Goal: Register for event/course

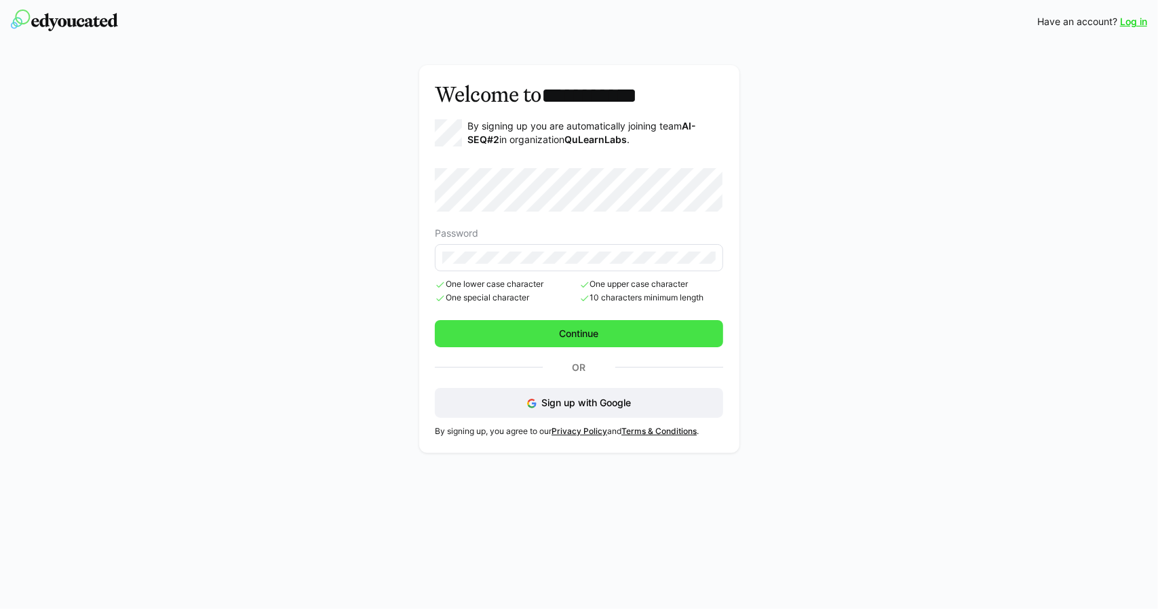
click at [552, 332] on span "Continue" at bounding box center [579, 333] width 288 height 27
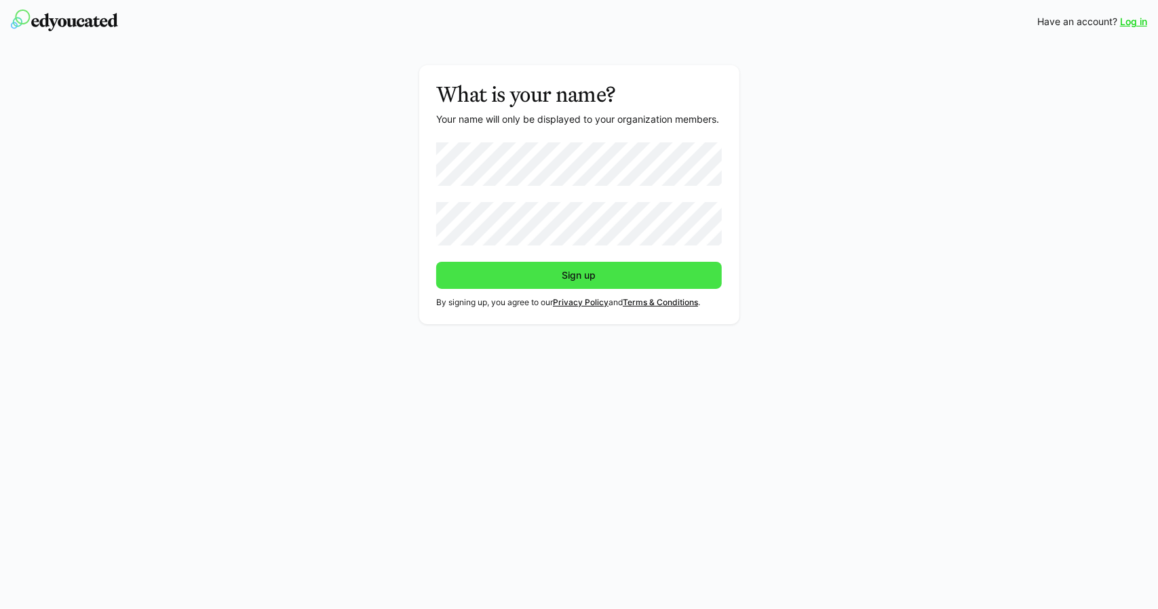
click at [539, 272] on span "Sign up" at bounding box center [579, 275] width 286 height 27
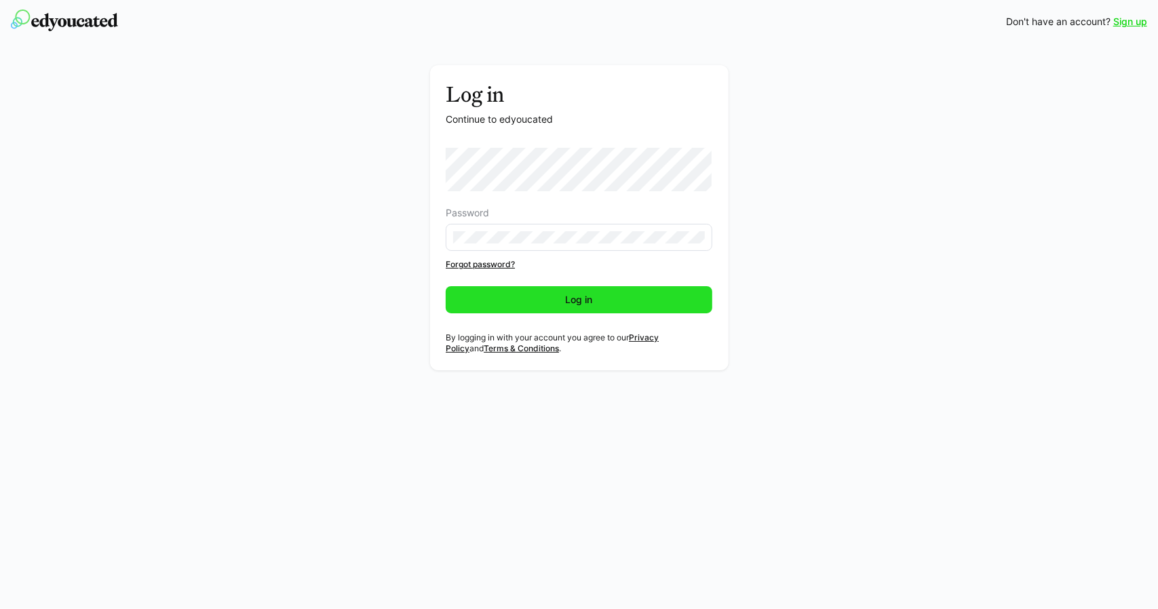
click at [507, 301] on span "Log in" at bounding box center [579, 299] width 267 height 27
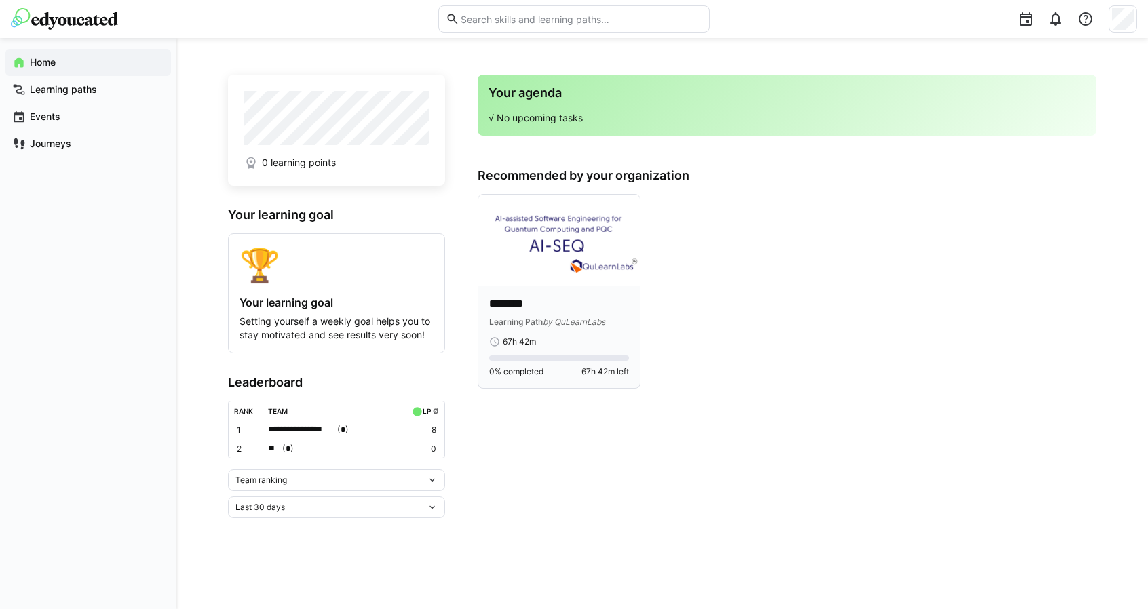
click at [563, 233] on img at bounding box center [558, 240] width 161 height 91
click at [563, 228] on img at bounding box center [558, 240] width 161 height 91
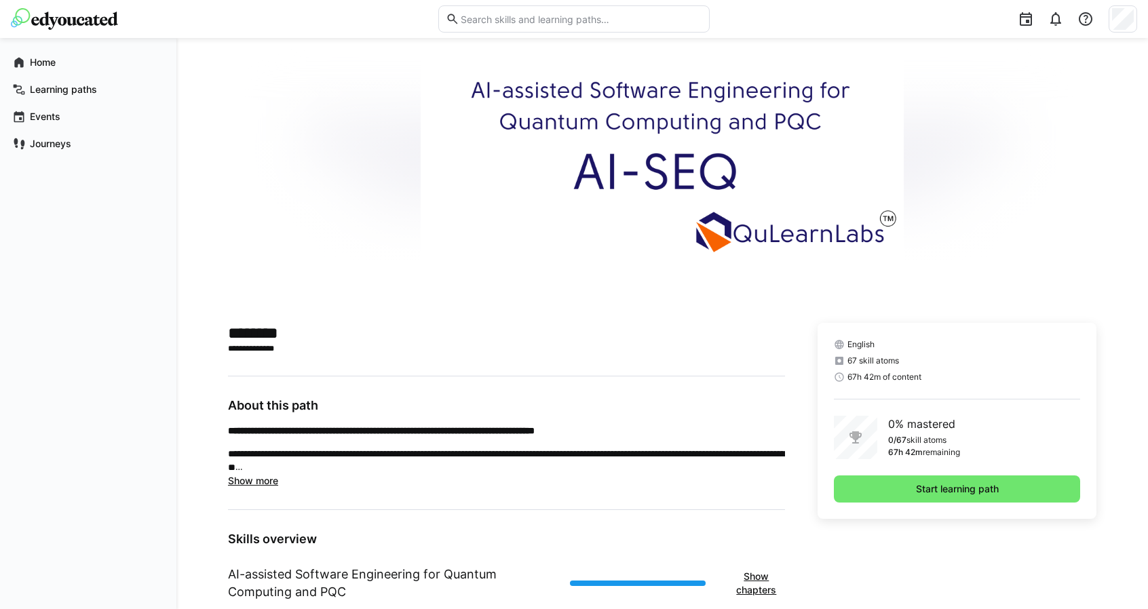
scroll to position [233, 0]
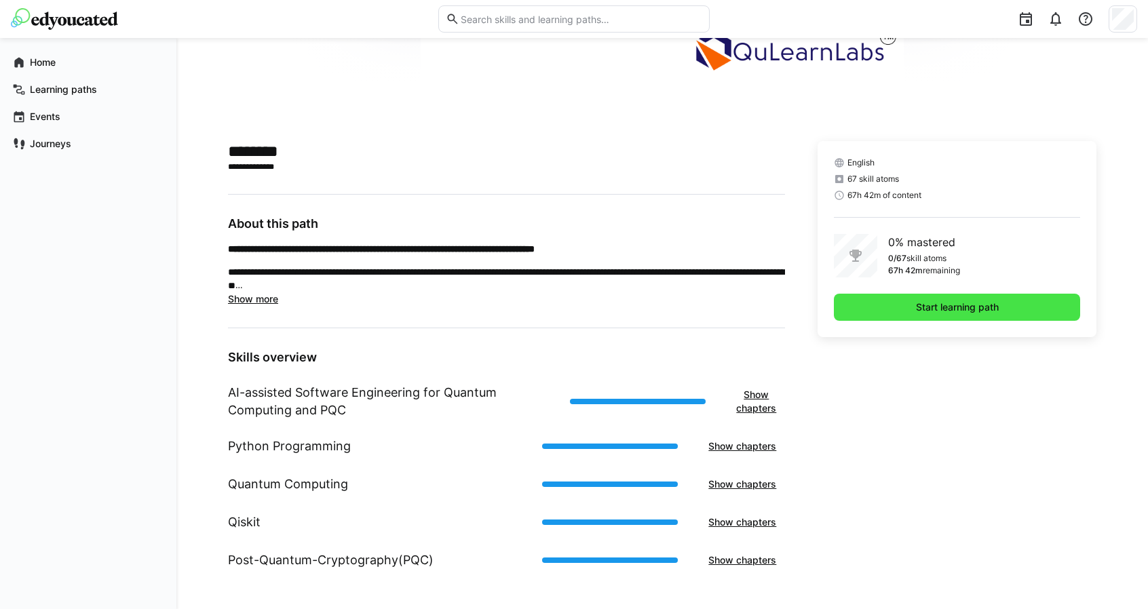
click at [964, 307] on span "Start learning path" at bounding box center [957, 308] width 87 height 14
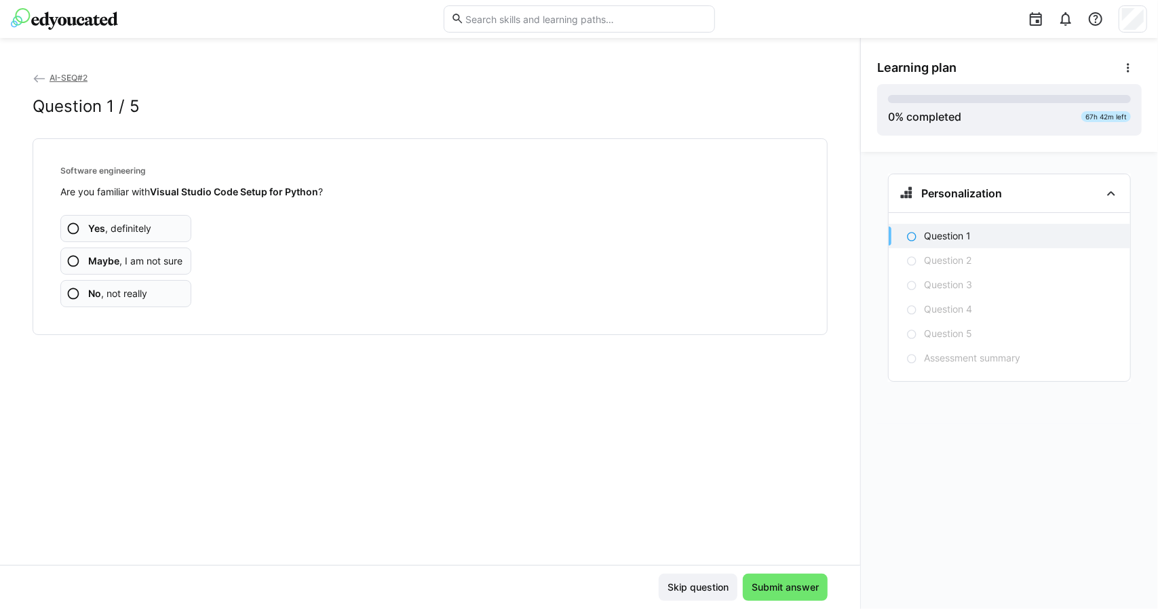
click at [125, 225] on span "Yes , definitely" at bounding box center [119, 229] width 63 height 14
click at [139, 258] on span "Maybe , I am not sure" at bounding box center [135, 261] width 94 height 14
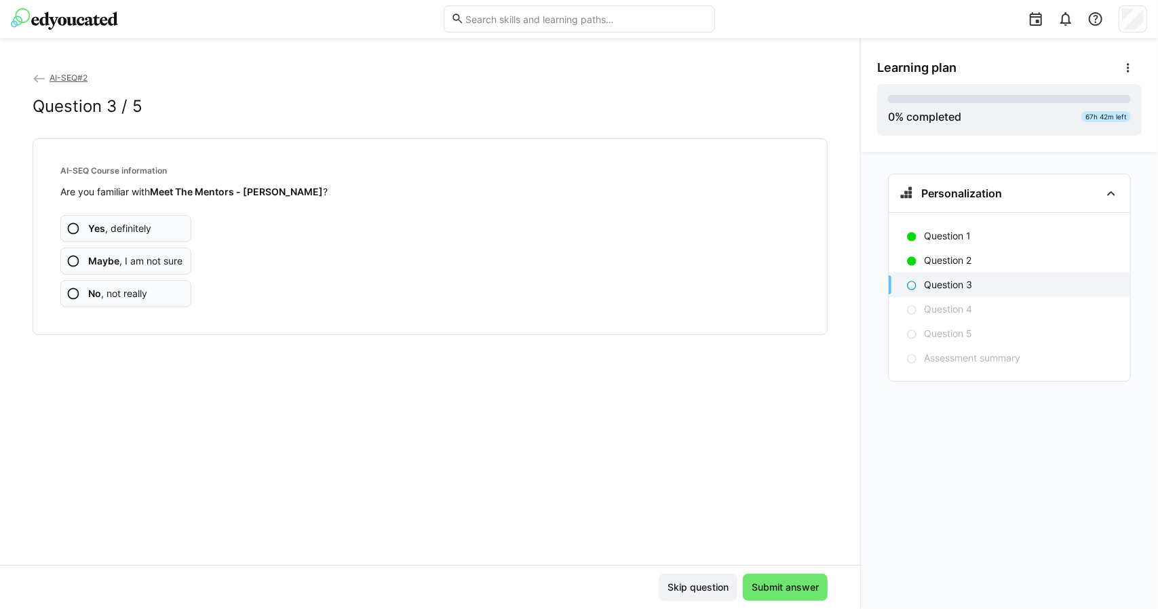
click at [140, 263] on span "Maybe , I am not sure" at bounding box center [135, 261] width 94 height 14
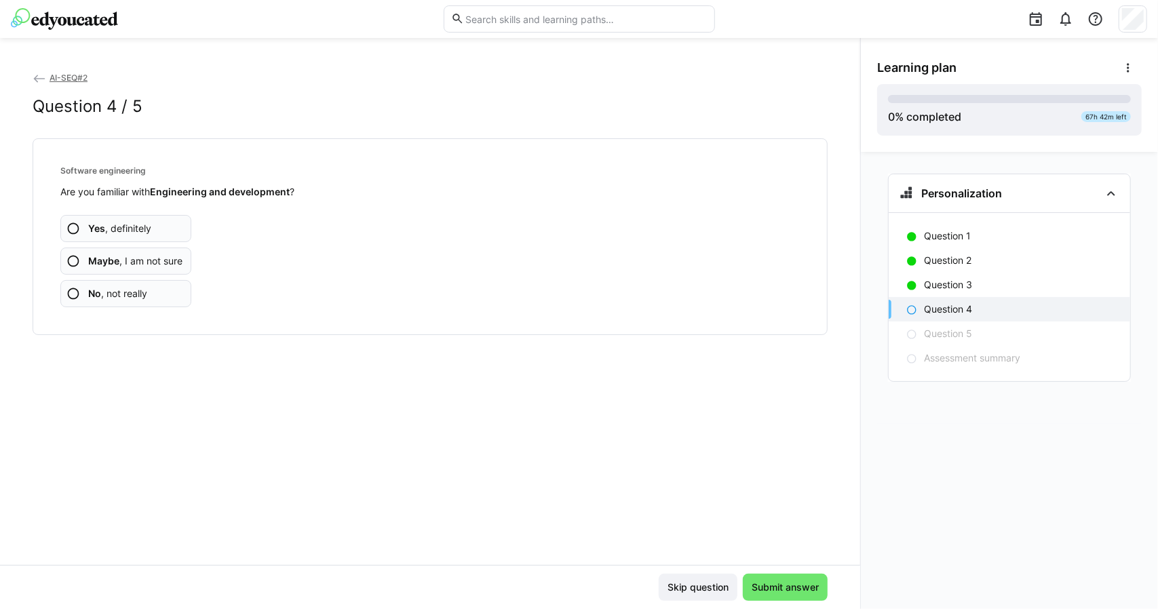
click at [155, 223] on app-assessment-question-radio "Yes , definitely" at bounding box center [125, 228] width 131 height 27
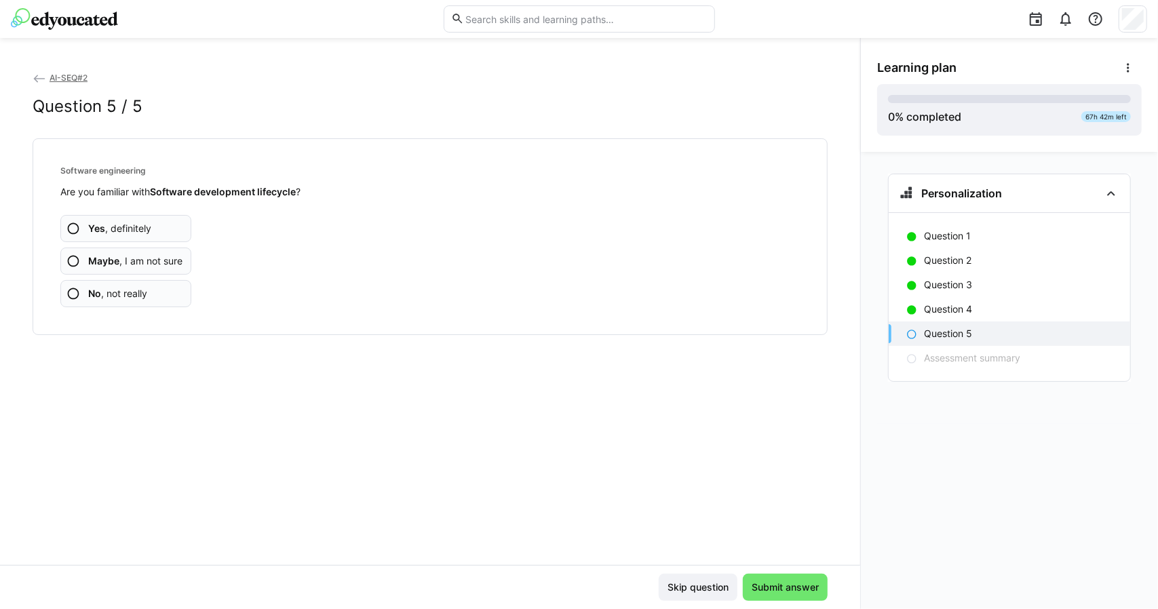
click at [130, 227] on span "Yes , definitely" at bounding box center [119, 229] width 63 height 14
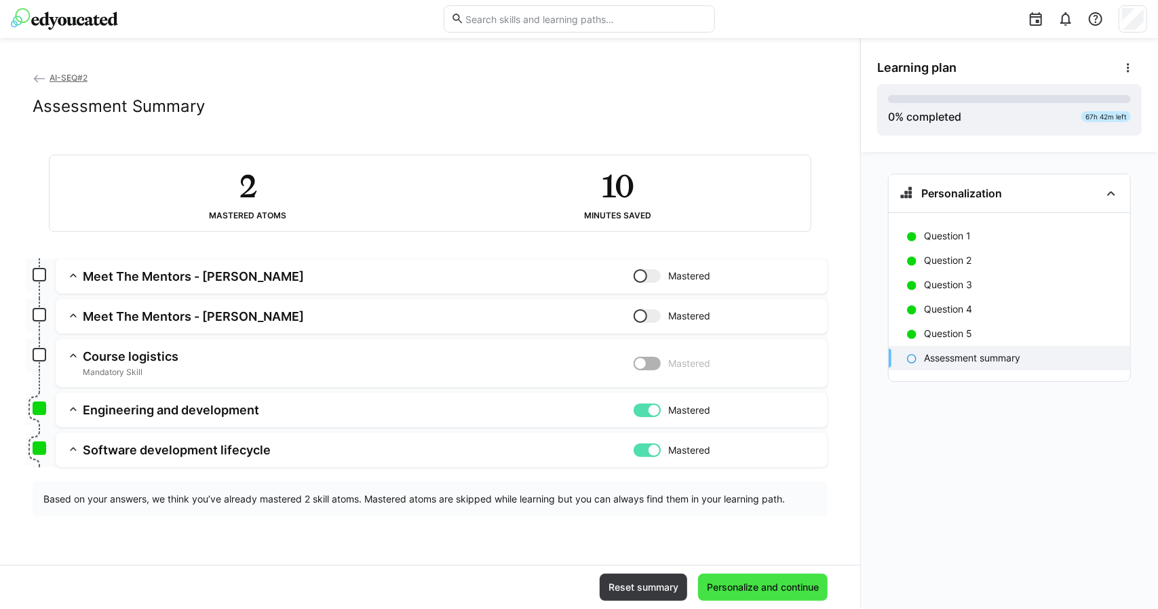
click at [792, 587] on span "Personalize and continue" at bounding box center [763, 588] width 116 height 14
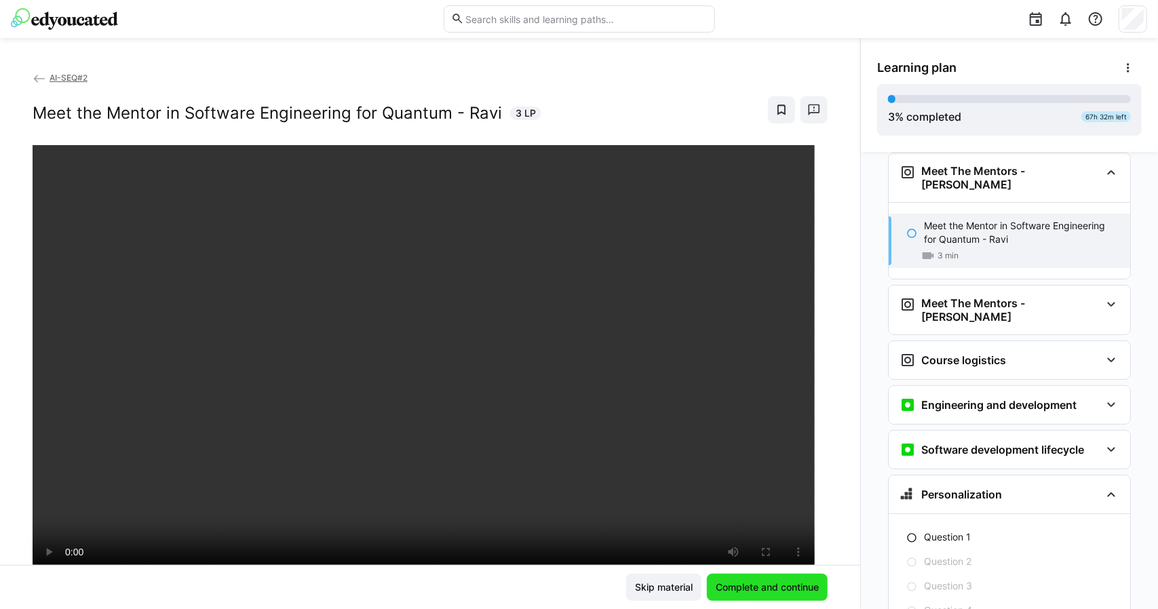
click at [788, 594] on span "Complete and continue" at bounding box center [767, 588] width 107 height 14
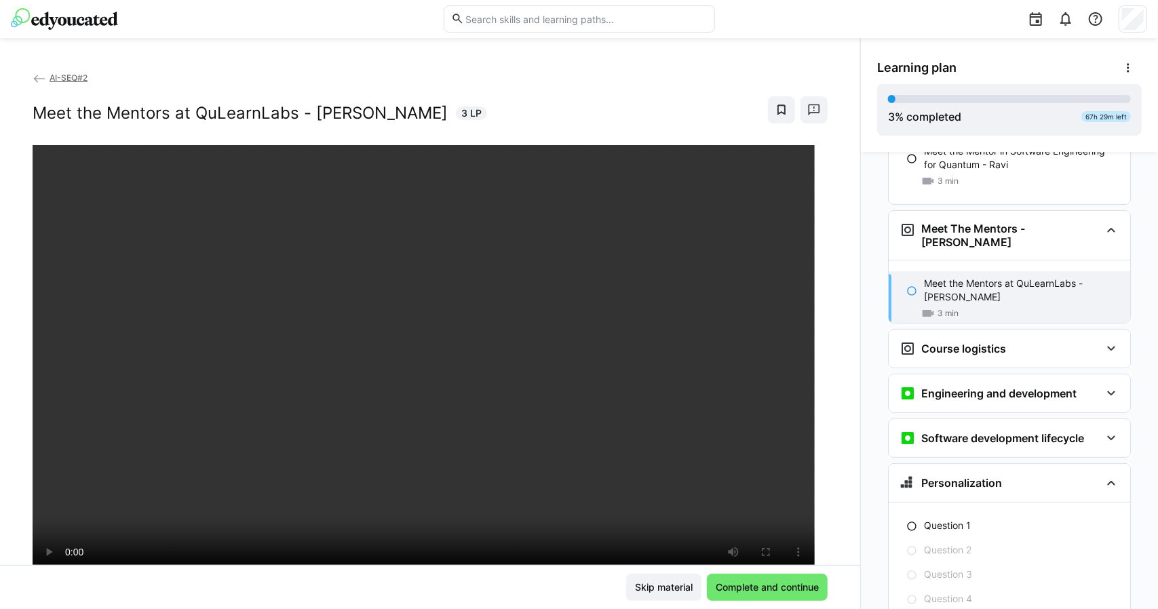
scroll to position [157, 0]
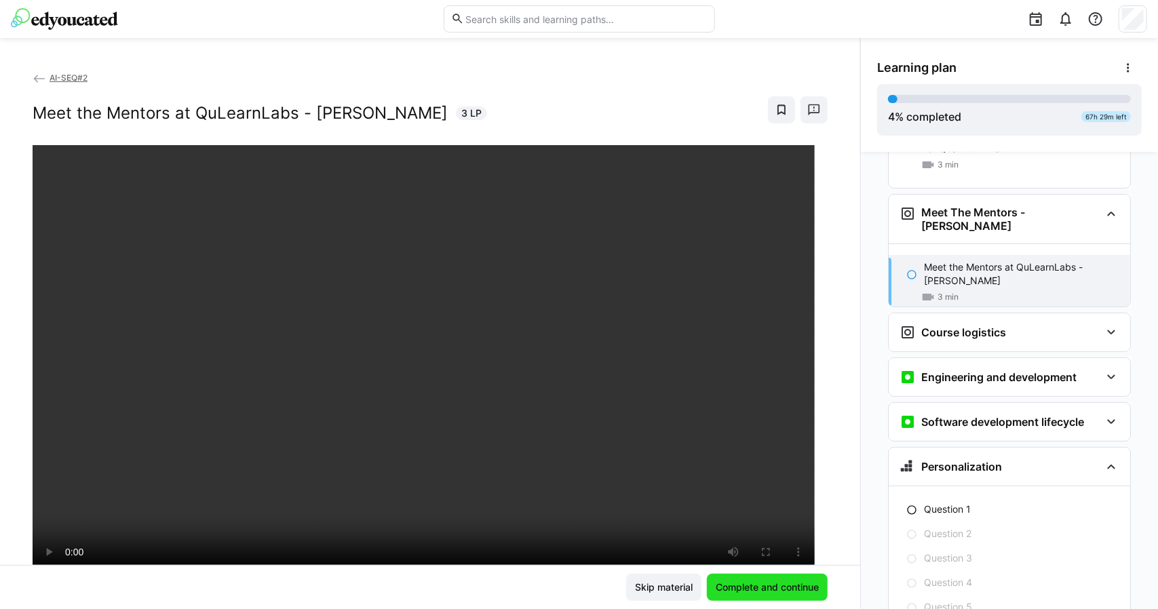
click at [756, 583] on span "Complete and continue" at bounding box center [767, 588] width 107 height 14
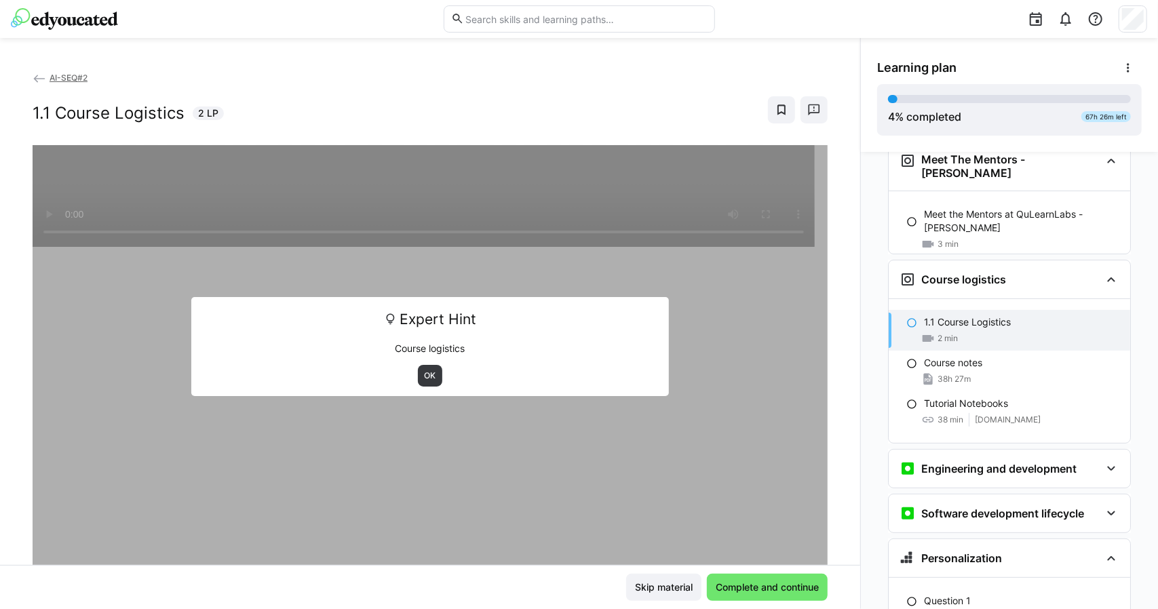
scroll to position [220, 0]
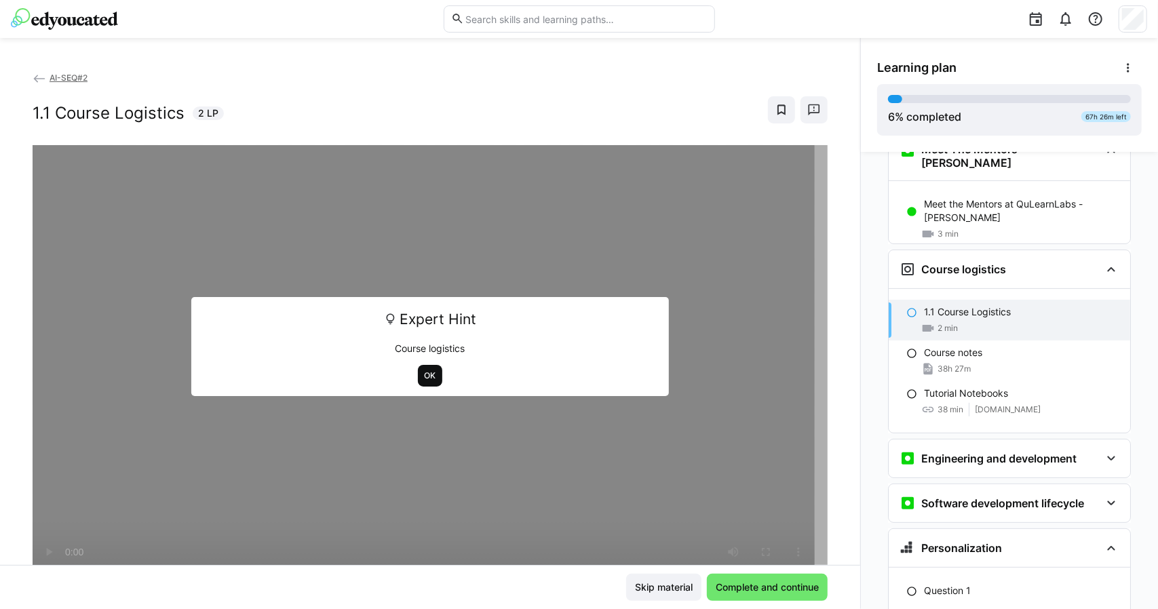
click at [423, 367] on span "OK" at bounding box center [430, 376] width 25 height 22
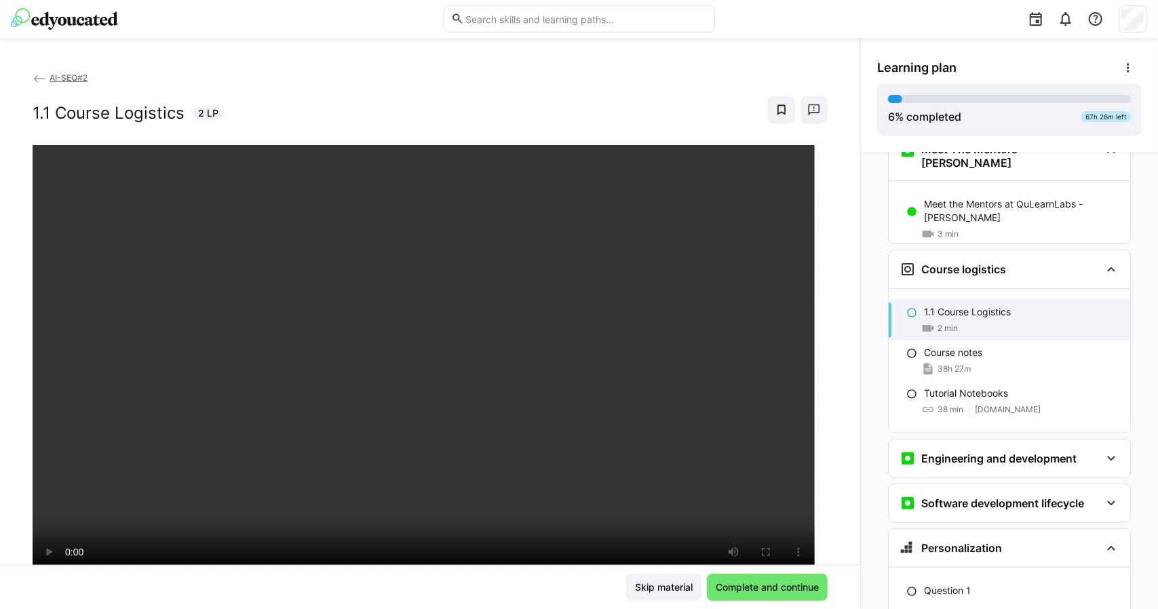
click at [486, 585] on div "Skip material Complete and continue" at bounding box center [430, 587] width 795 height 27
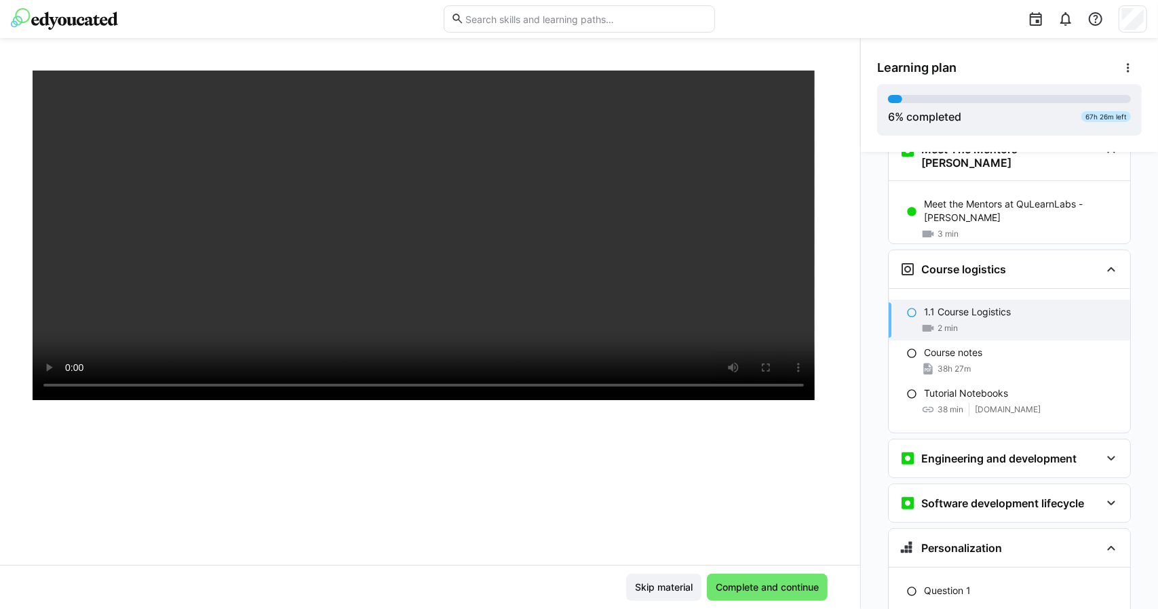
scroll to position [0, 0]
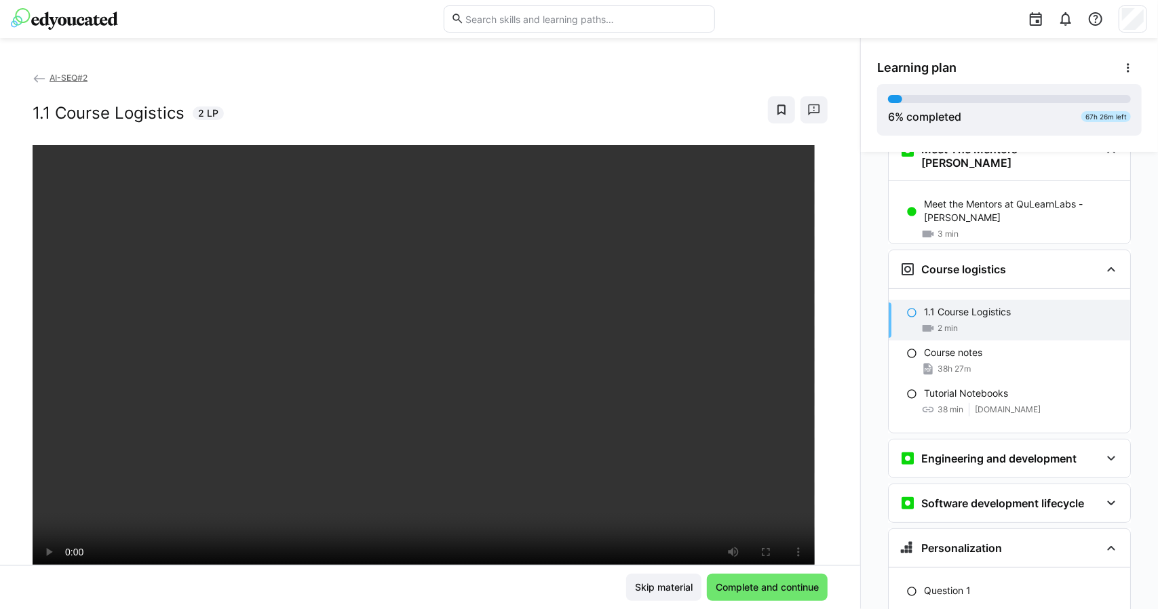
click at [464, 600] on div "Skip material Complete and continue" at bounding box center [430, 587] width 795 height 27
click at [803, 599] on span "Complete and continue" at bounding box center [767, 587] width 121 height 27
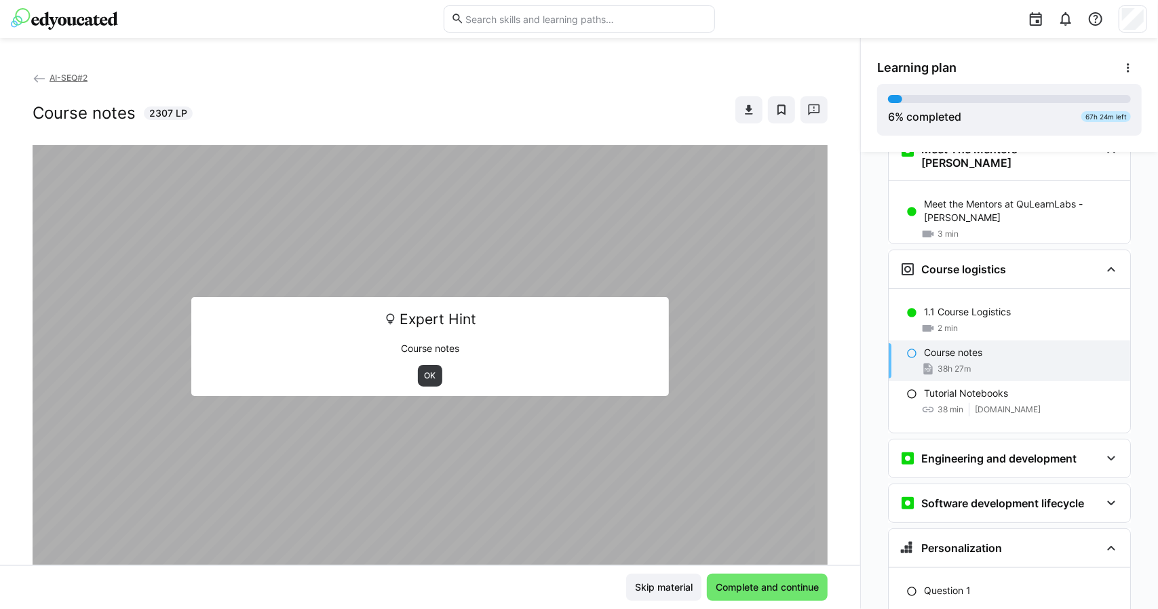
click at [410, 382] on div "OK" at bounding box center [430, 376] width 458 height 22
click at [423, 379] on span "OK" at bounding box center [430, 375] width 14 height 11
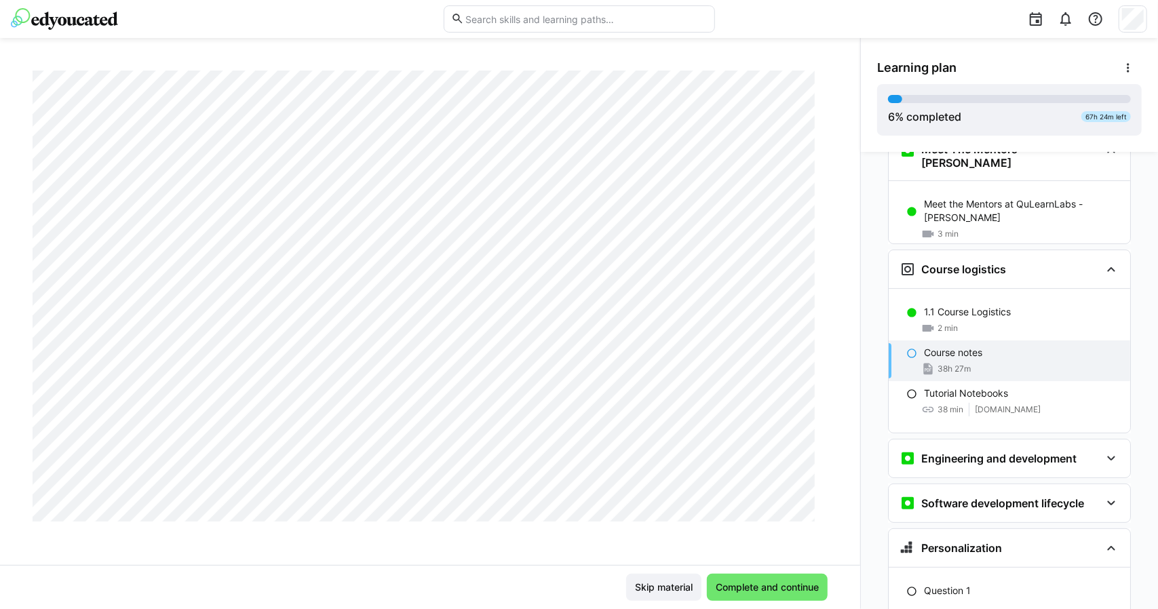
scroll to position [1018, 0]
click at [779, 576] on span "Complete and continue" at bounding box center [767, 587] width 121 height 27
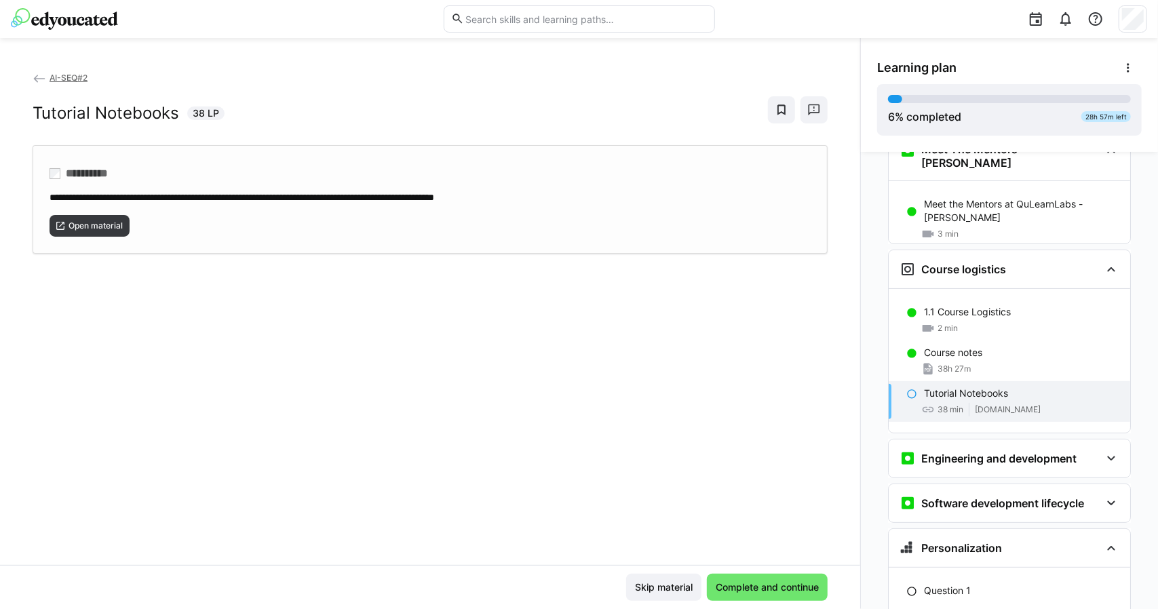
click at [84, 235] on div "**********" at bounding box center [430, 199] width 795 height 109
click at [727, 585] on span "Complete and continue" at bounding box center [767, 588] width 107 height 14
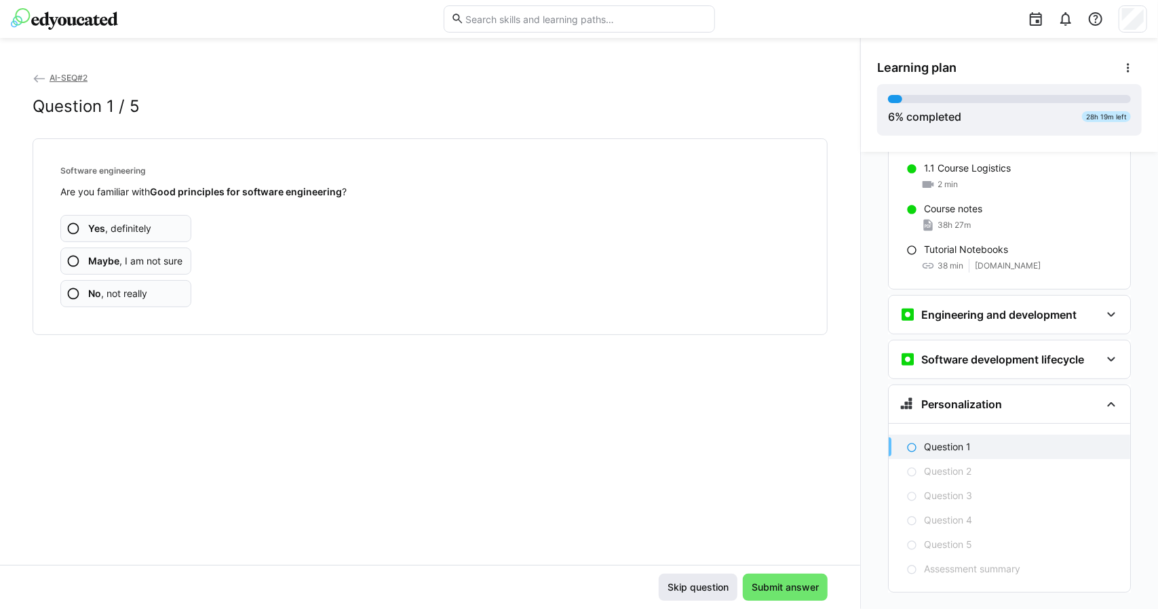
scroll to position [364, 0]
click at [123, 222] on span "Yes , definitely" at bounding box center [119, 229] width 63 height 14
click at [144, 223] on span "Yes , definitely" at bounding box center [119, 229] width 63 height 14
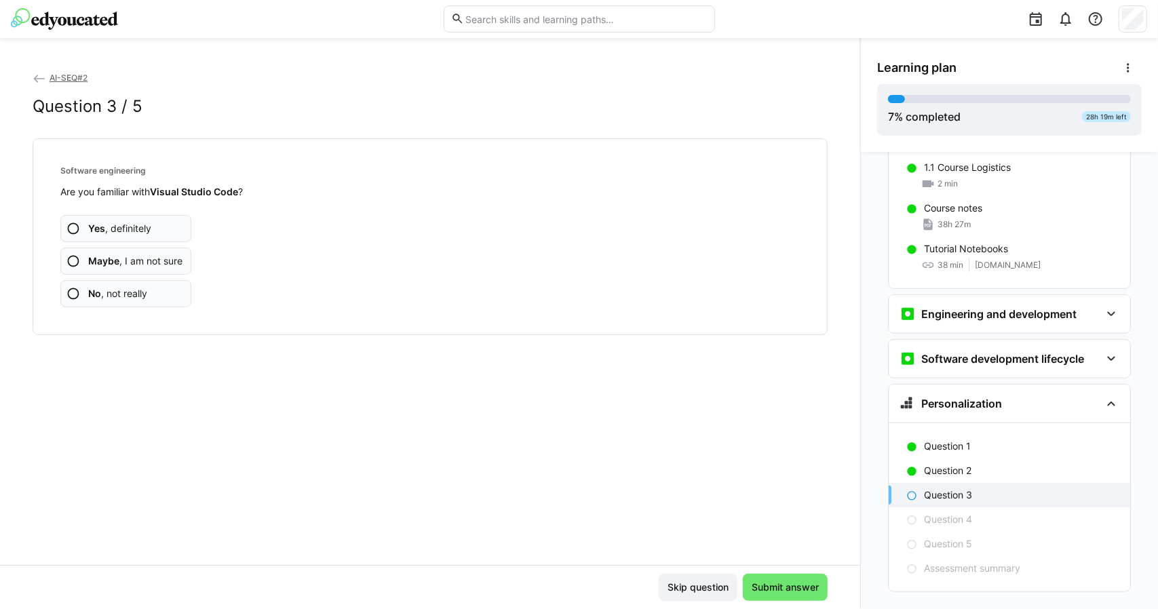
click at [142, 228] on span "Yes , definitely" at bounding box center [119, 229] width 63 height 14
click at [145, 228] on span "Yes , definitely" at bounding box center [119, 229] width 63 height 14
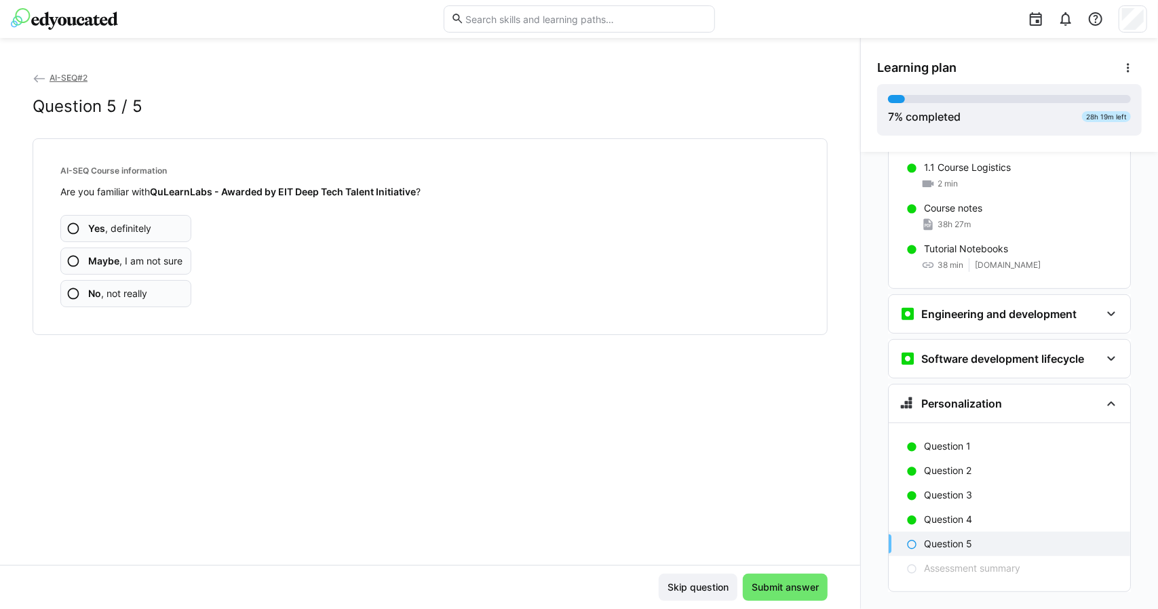
click at [149, 230] on span "Yes , definitely" at bounding box center [119, 229] width 63 height 14
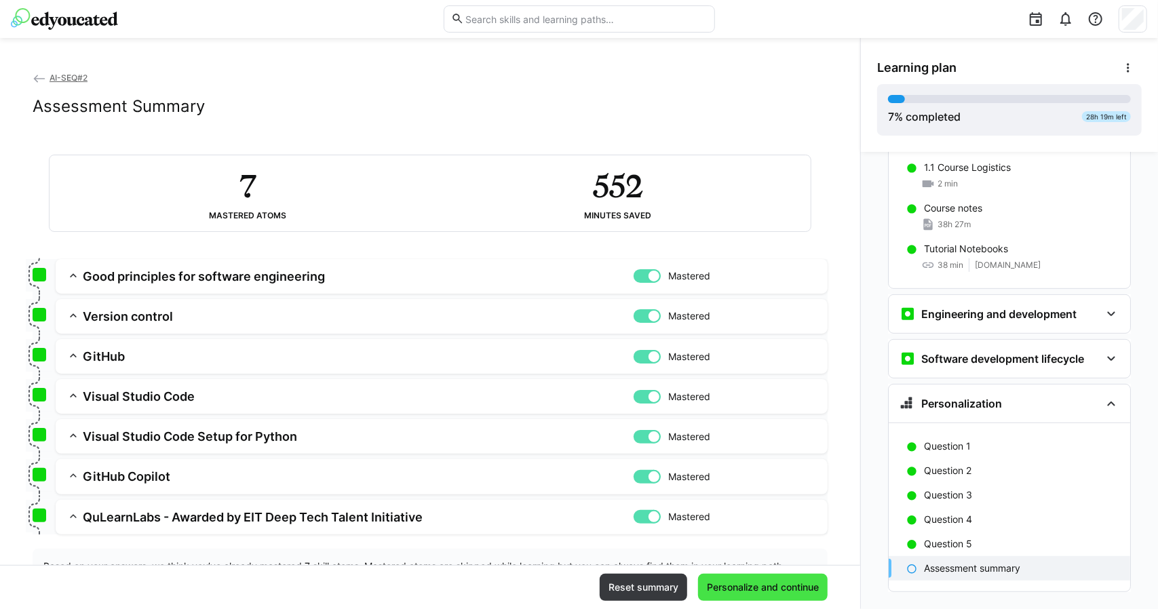
click at [760, 581] on span "Personalize and continue" at bounding box center [763, 587] width 130 height 27
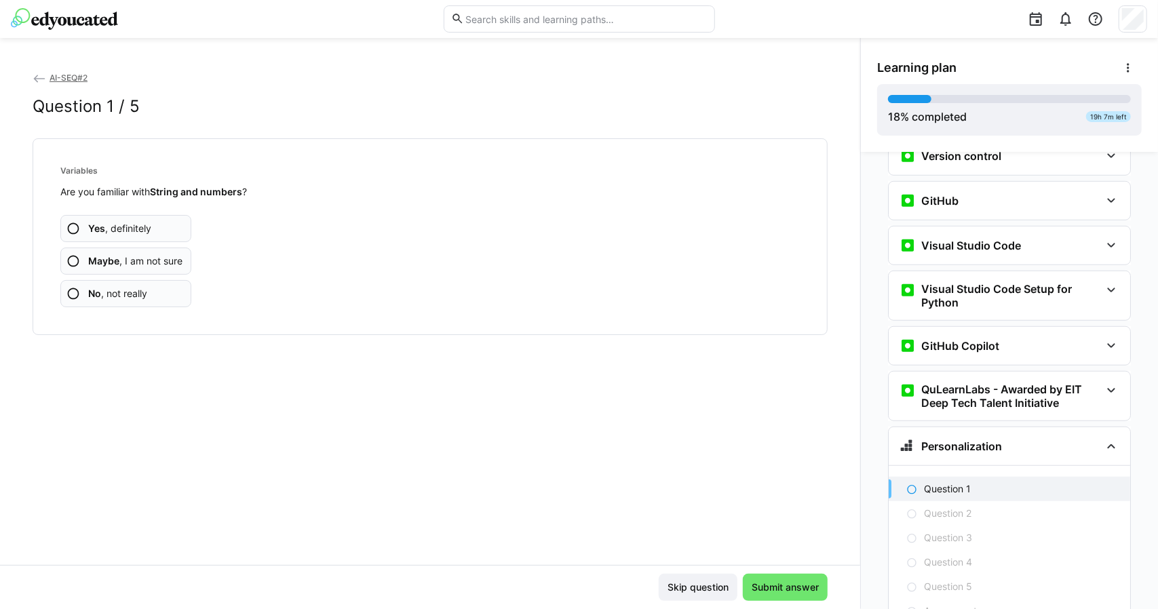
scroll to position [752, 0]
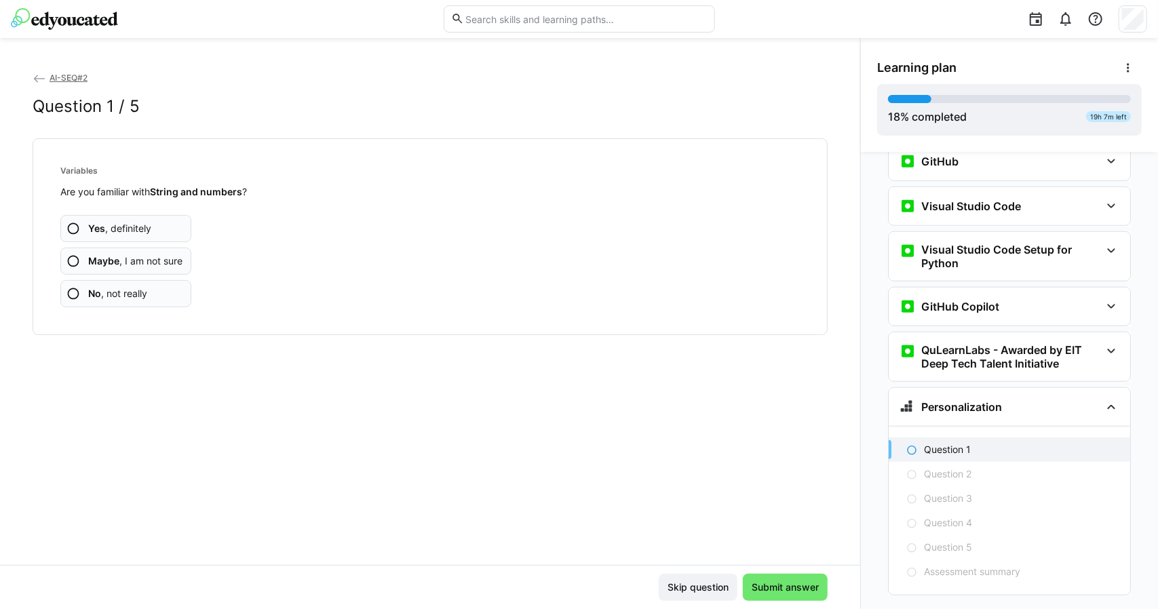
click at [128, 231] on span "Yes , definitely" at bounding box center [119, 229] width 63 height 14
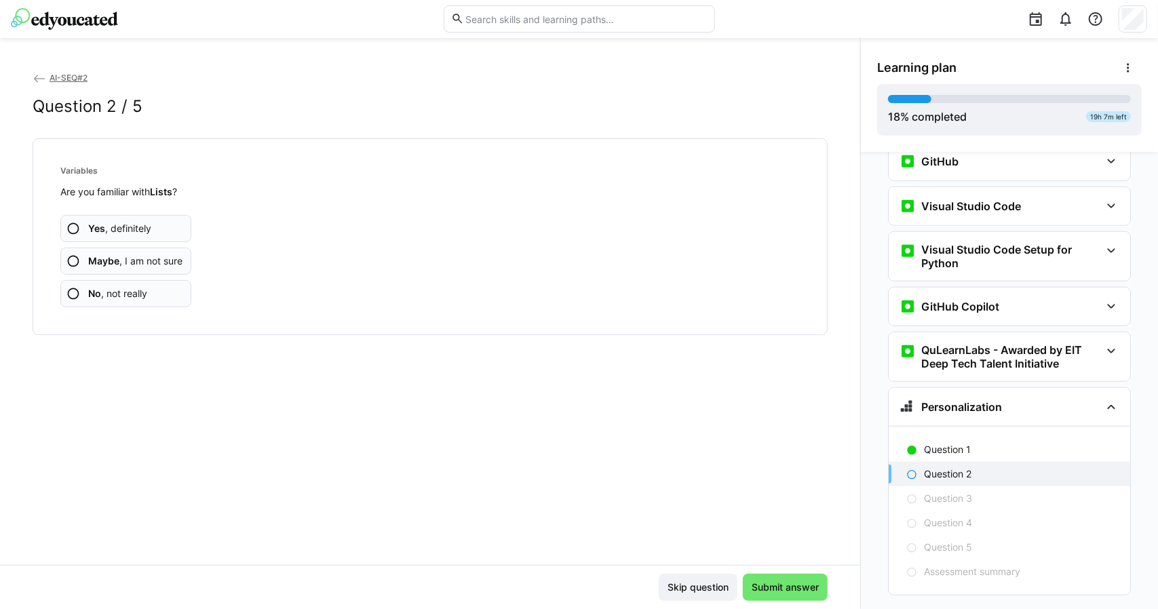
click at [118, 225] on span "Yes , definitely" at bounding box center [119, 229] width 63 height 14
click at [140, 225] on span "Yes , definitely" at bounding box center [119, 229] width 63 height 14
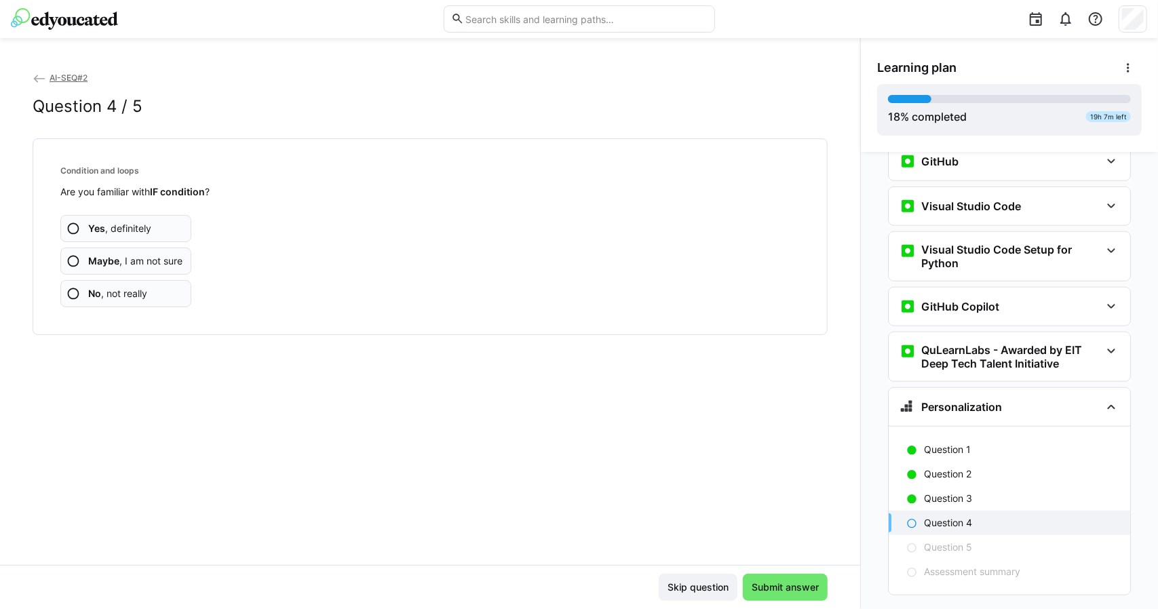
click at [147, 234] on app-assessment-question-radio "Yes , definitely" at bounding box center [125, 228] width 131 height 27
click at [160, 223] on app-assessment-question-radio "Yes , definitely" at bounding box center [125, 228] width 131 height 27
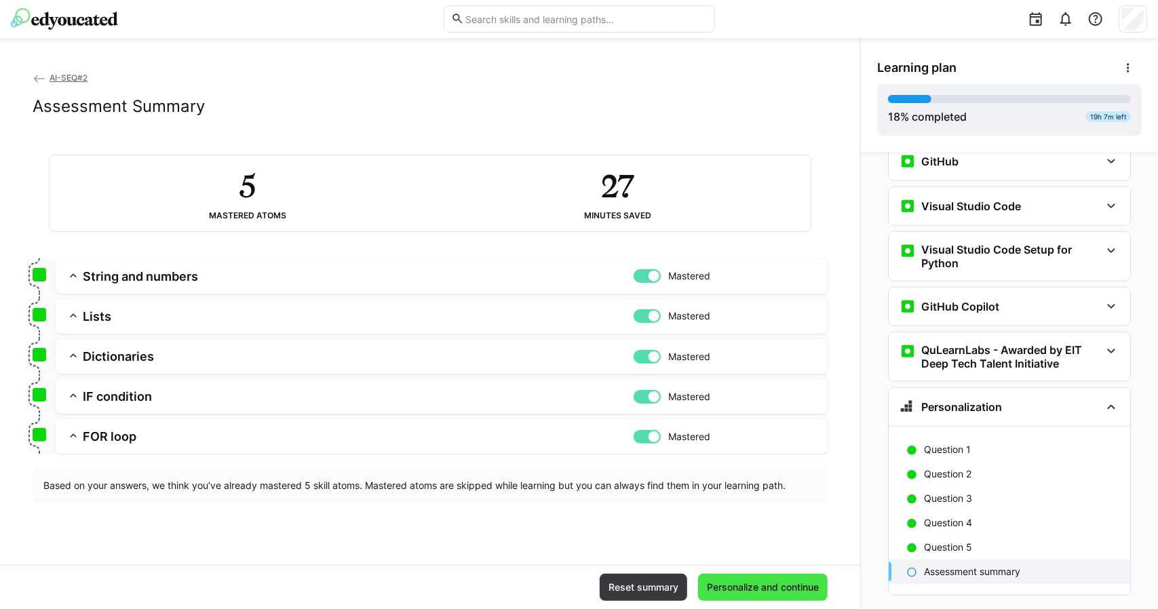
click at [794, 594] on span "Personalize and continue" at bounding box center [763, 587] width 130 height 27
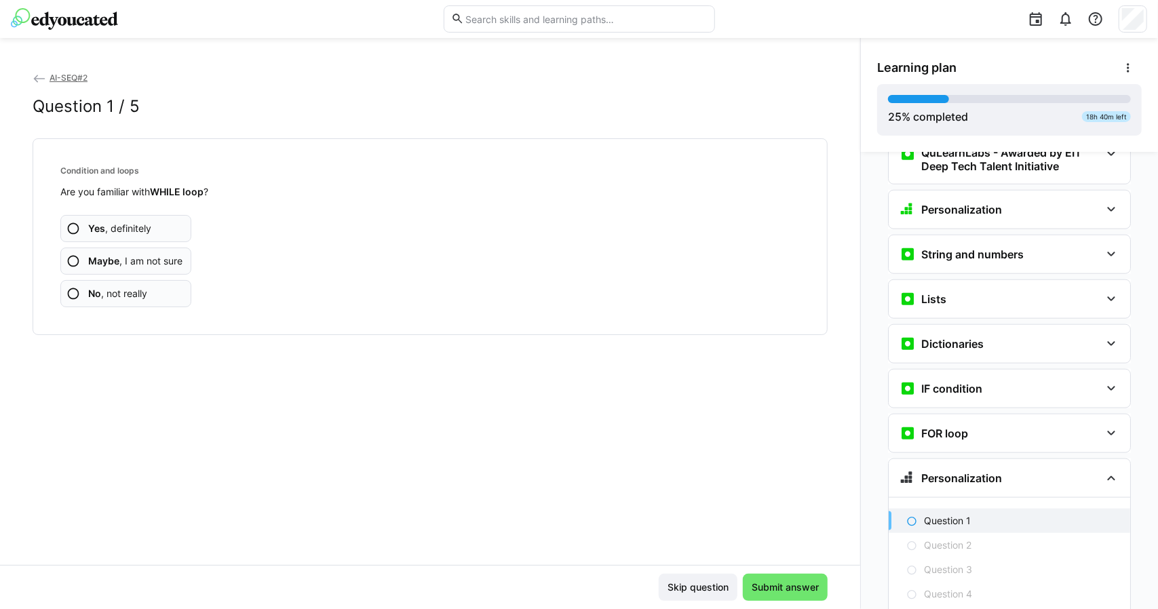
scroll to position [1018, 0]
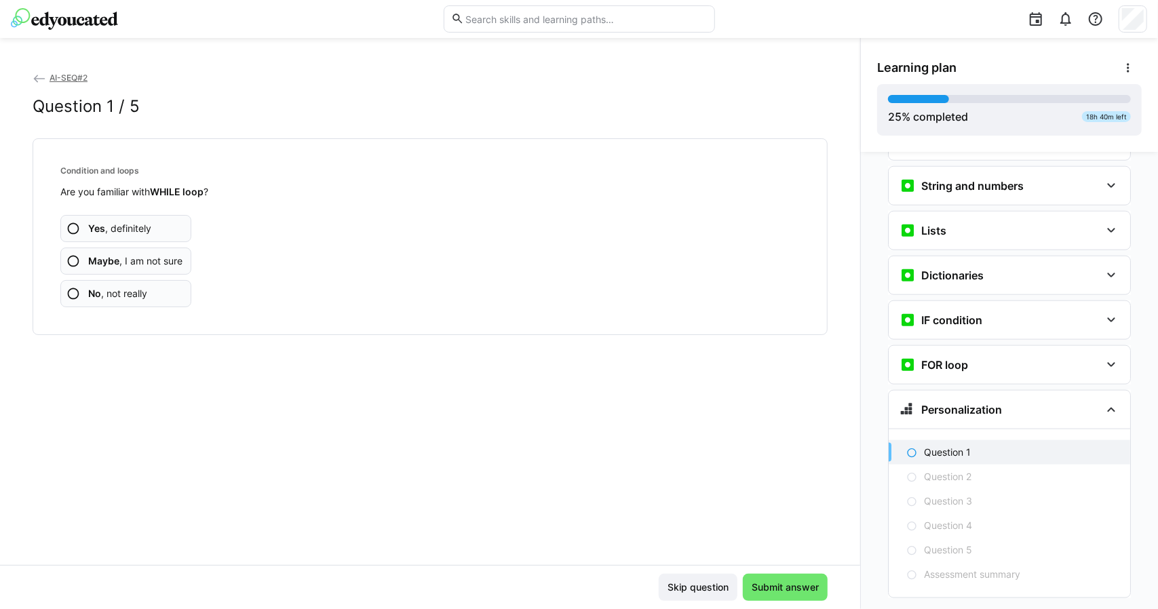
click at [125, 218] on app-assessment-question-radio "Yes , definitely" at bounding box center [125, 228] width 131 height 27
click at [141, 295] on span "No , not really" at bounding box center [117, 294] width 59 height 14
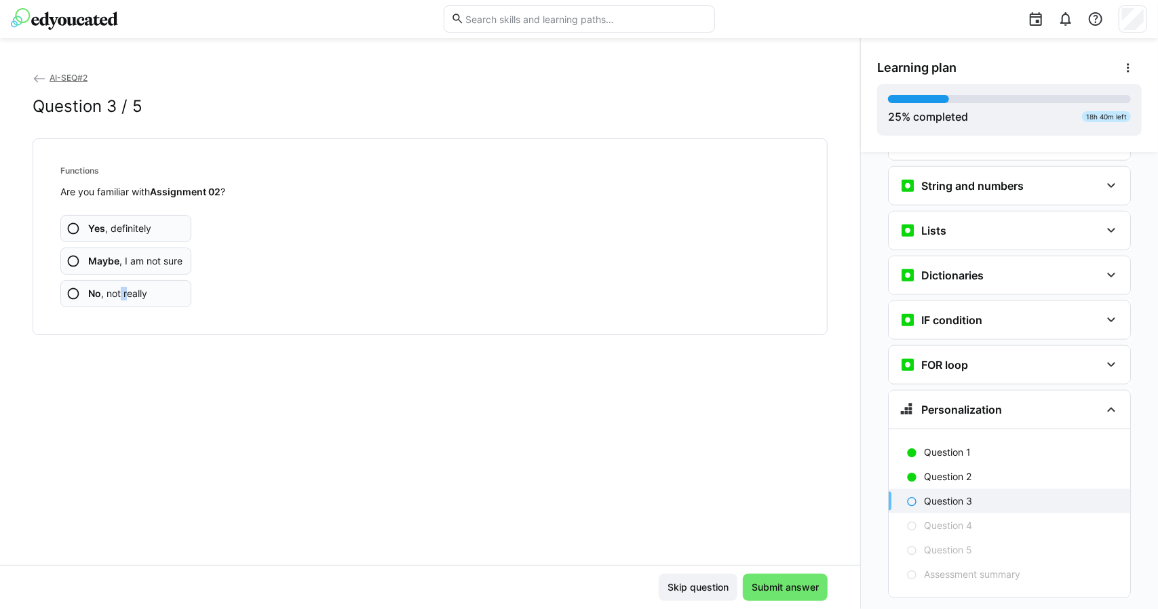
click at [125, 308] on div "Functions Are you familiar with Assignment 02 ? Yes , definitely Maybe , I am n…" at bounding box center [430, 237] width 772 height 174
click at [151, 301] on app-assessment-question-radio "No , not really" at bounding box center [125, 293] width 131 height 27
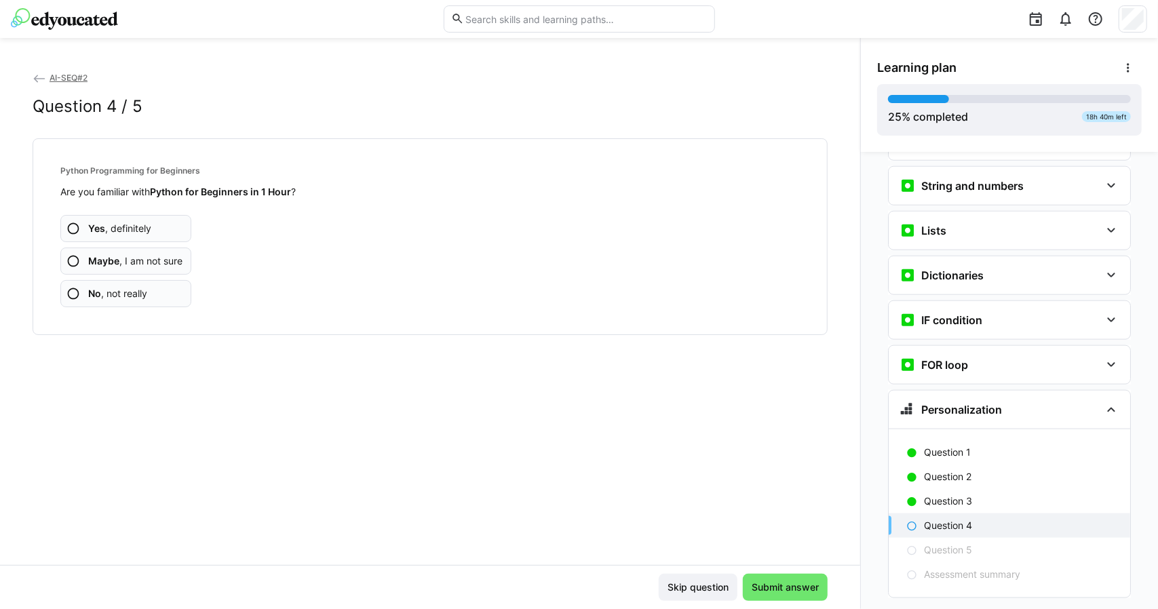
click at [150, 295] on app-assessment-question-radio "No , not really" at bounding box center [125, 293] width 131 height 27
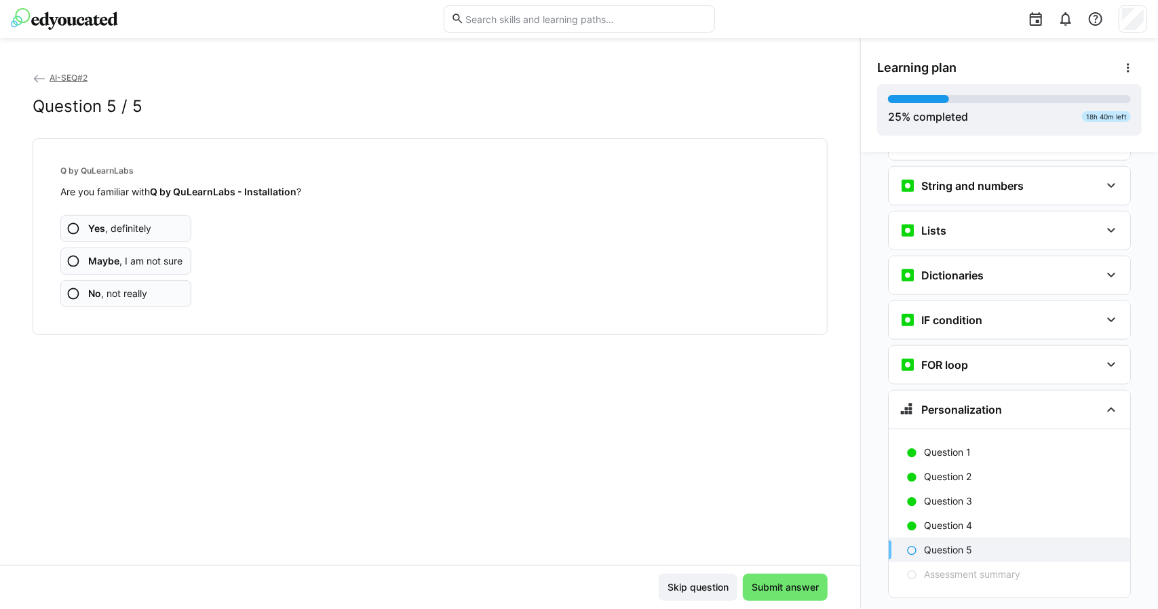
click at [150, 295] on app-assessment-question-radio "No , not really" at bounding box center [125, 293] width 131 height 27
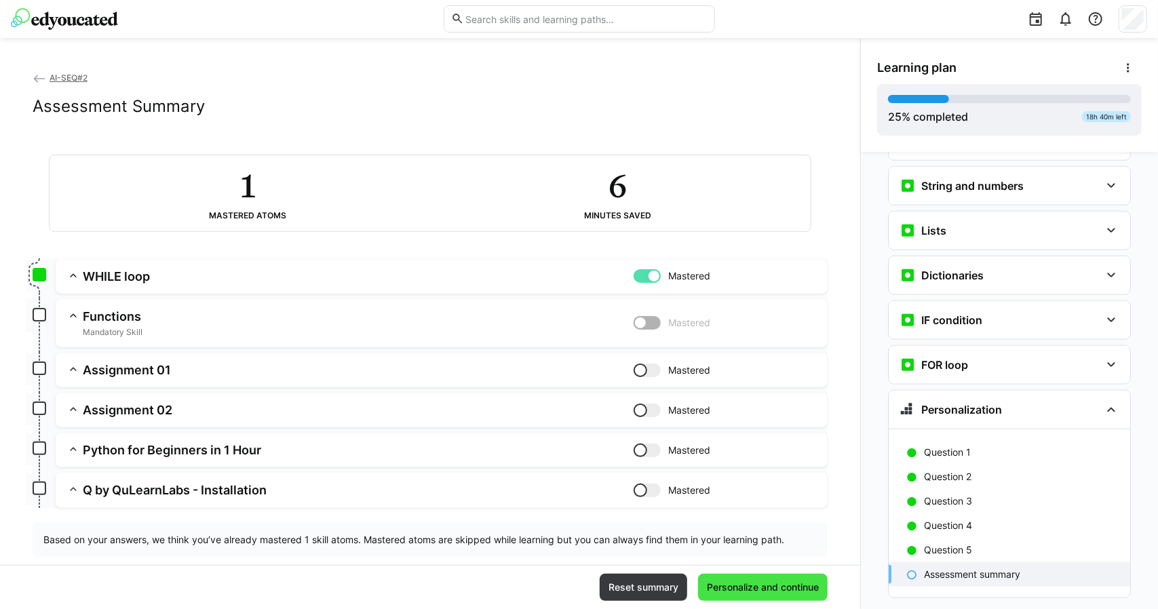
click at [776, 592] on span "Personalize and continue" at bounding box center [763, 588] width 116 height 14
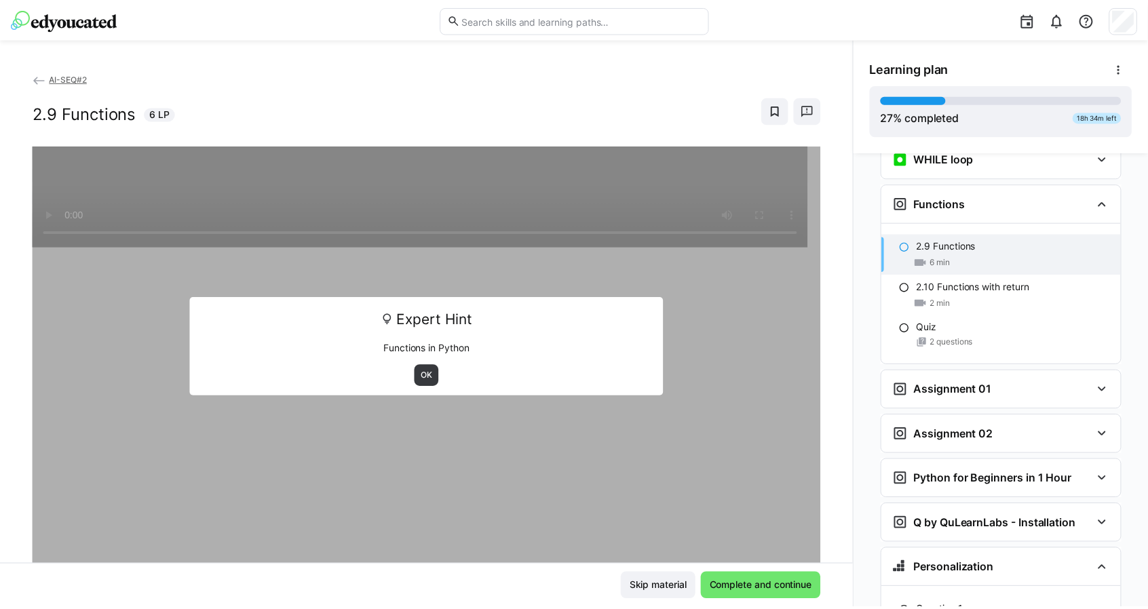
scroll to position [1313, 0]
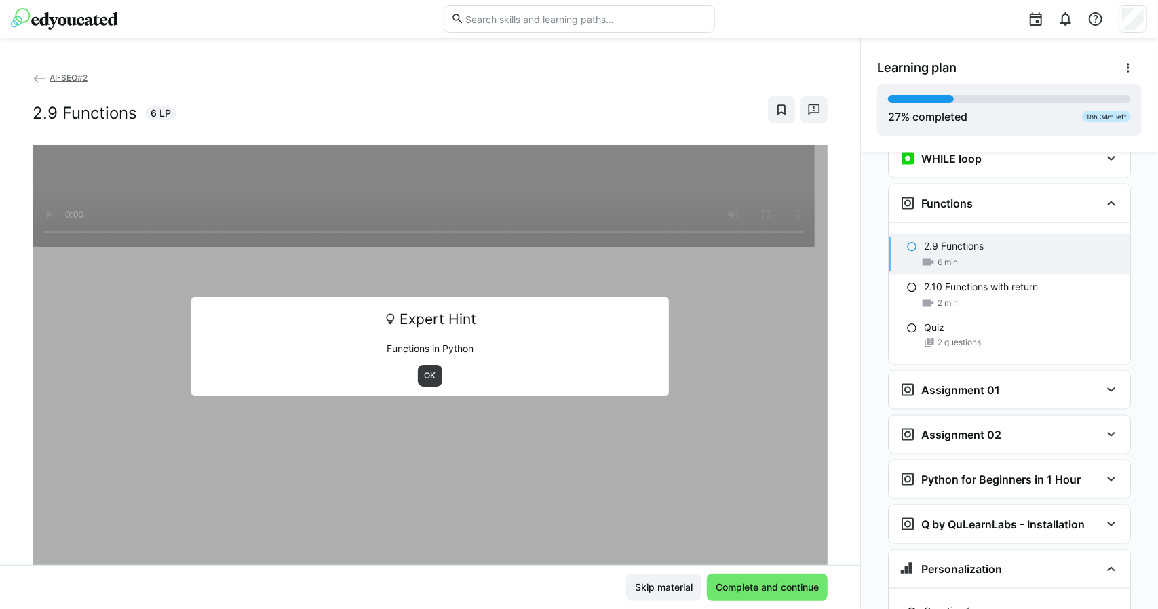
click at [63, 90] on div "AI-SEQ#2 2.9 Functions 6 LP" at bounding box center [430, 108] width 795 height 75
click at [71, 78] on span "AI-SEQ#2" at bounding box center [69, 78] width 38 height 10
